Goal: Information Seeking & Learning: Learn about a topic

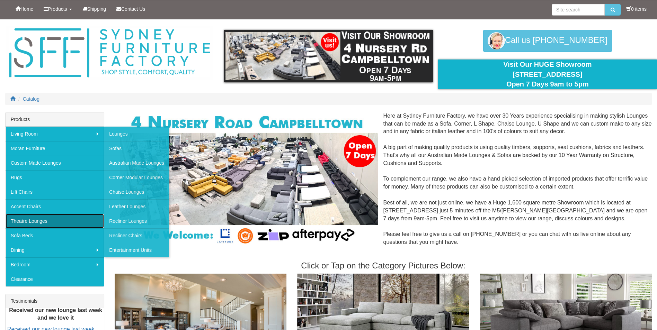
click at [30, 219] on link "Theatre Lounges" at bounding box center [55, 221] width 98 height 15
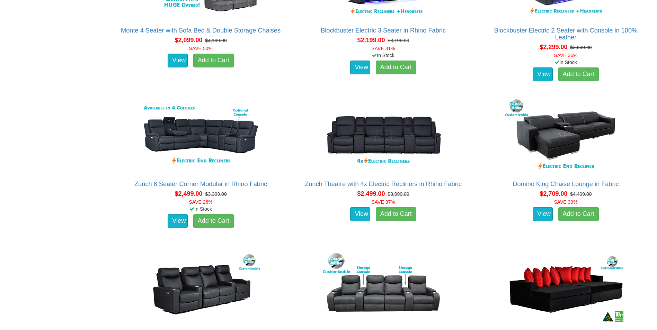
scroll to position [692, 0]
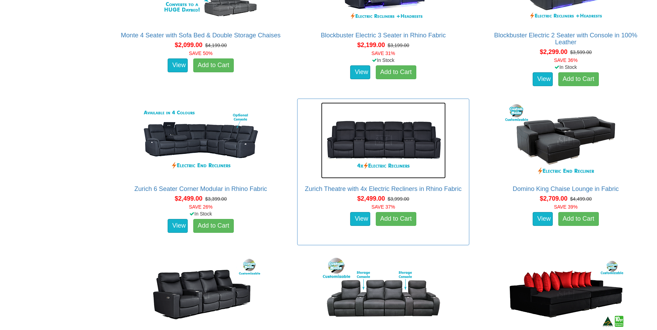
click at [377, 141] on img at bounding box center [383, 140] width 125 height 76
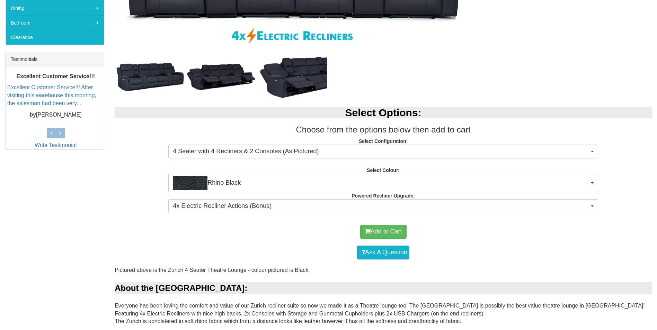
scroll to position [242, 0]
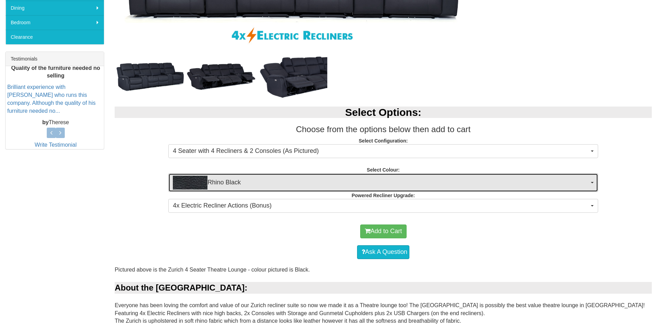
click at [589, 183] on span "Rhino Black" at bounding box center [381, 183] width 416 height 14
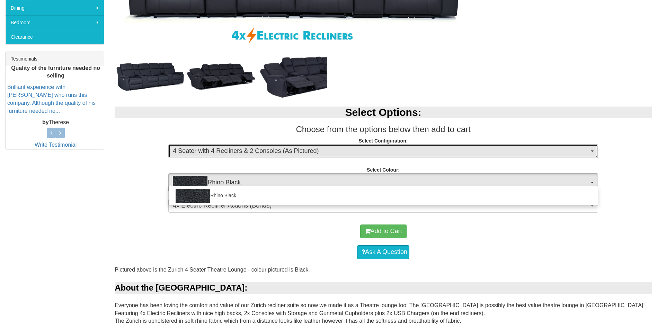
click at [591, 152] on button "4 Seater with 4 Recliners & 2 Consoles (As Pictured)" at bounding box center [383, 151] width 430 height 14
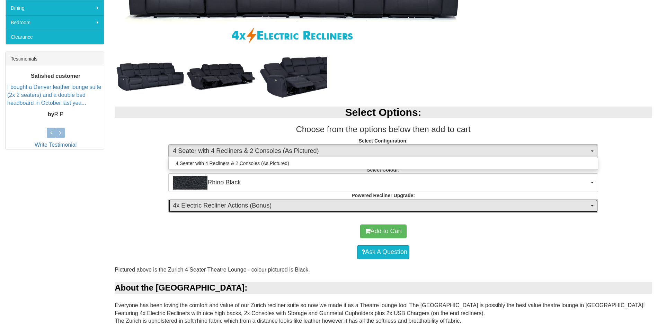
click at [593, 206] on span "button" at bounding box center [592, 205] width 3 height 1
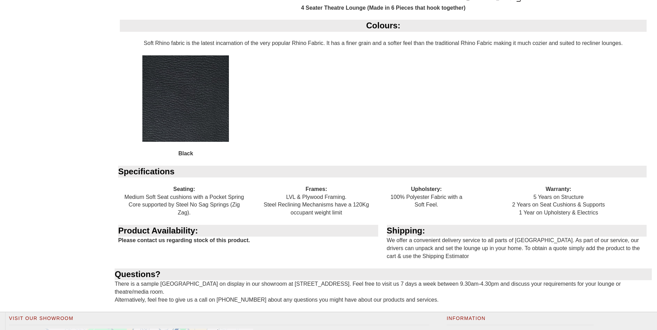
scroll to position [812, 0]
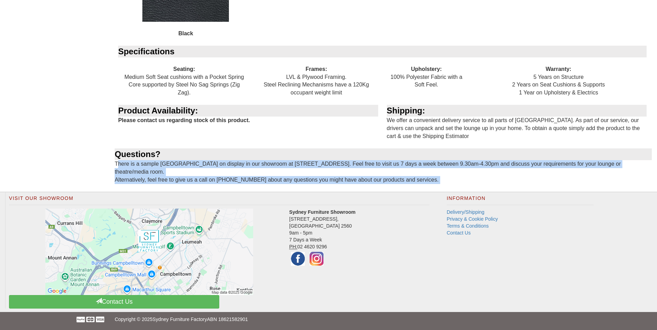
drag, startPoint x: 116, startPoint y: 163, endPoint x: 437, endPoint y: 184, distance: 320.9
drag, startPoint x: 437, startPoint y: 184, endPoint x: 422, endPoint y: 165, distance: 24.2
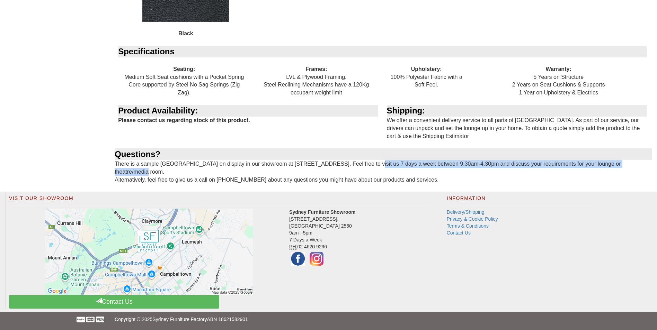
drag, startPoint x: 365, startPoint y: 163, endPoint x: 636, endPoint y: 166, distance: 270.7
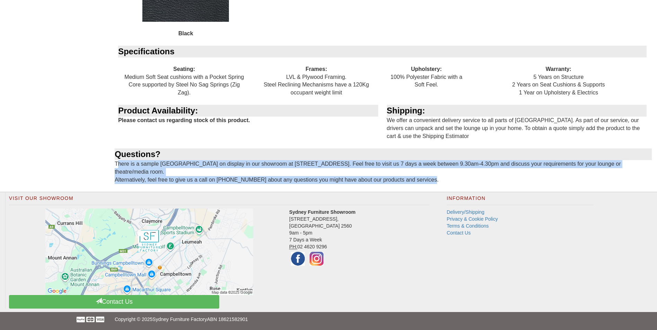
drag, startPoint x: 116, startPoint y: 164, endPoint x: 427, endPoint y: 179, distance: 311.6
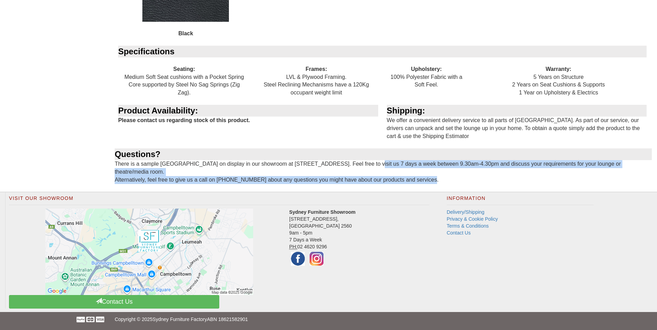
drag, startPoint x: 366, startPoint y: 164, endPoint x: 430, endPoint y: 179, distance: 65.9
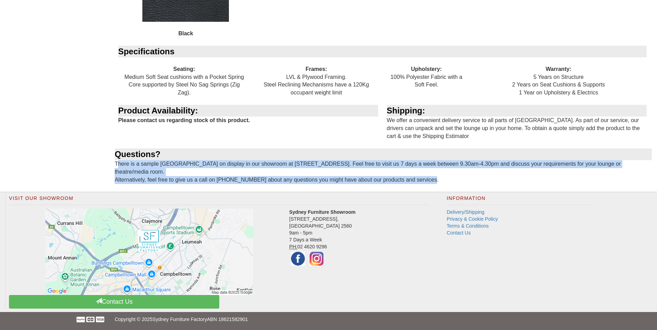
drag, startPoint x: 116, startPoint y: 163, endPoint x: 430, endPoint y: 182, distance: 315.2
drag, startPoint x: 430, startPoint y: 182, endPoint x: 349, endPoint y: 168, distance: 82.1
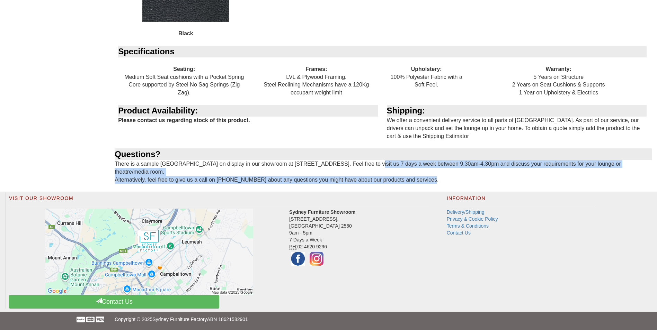
drag, startPoint x: 366, startPoint y: 163, endPoint x: 422, endPoint y: 180, distance: 58.9
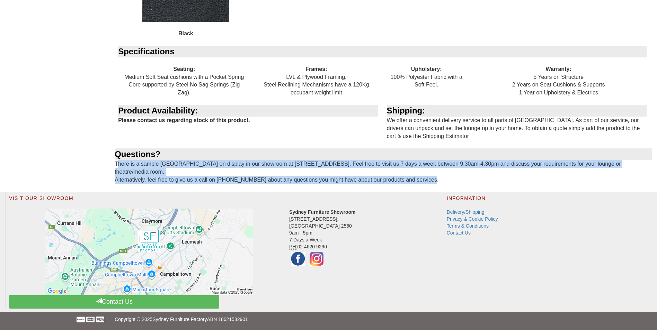
drag, startPoint x: 115, startPoint y: 163, endPoint x: 440, endPoint y: 181, distance: 325.5
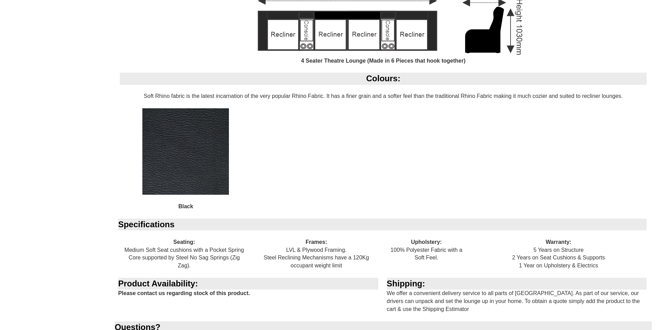
scroll to position [536, 0]
